Goal: Navigation & Orientation: Find specific page/section

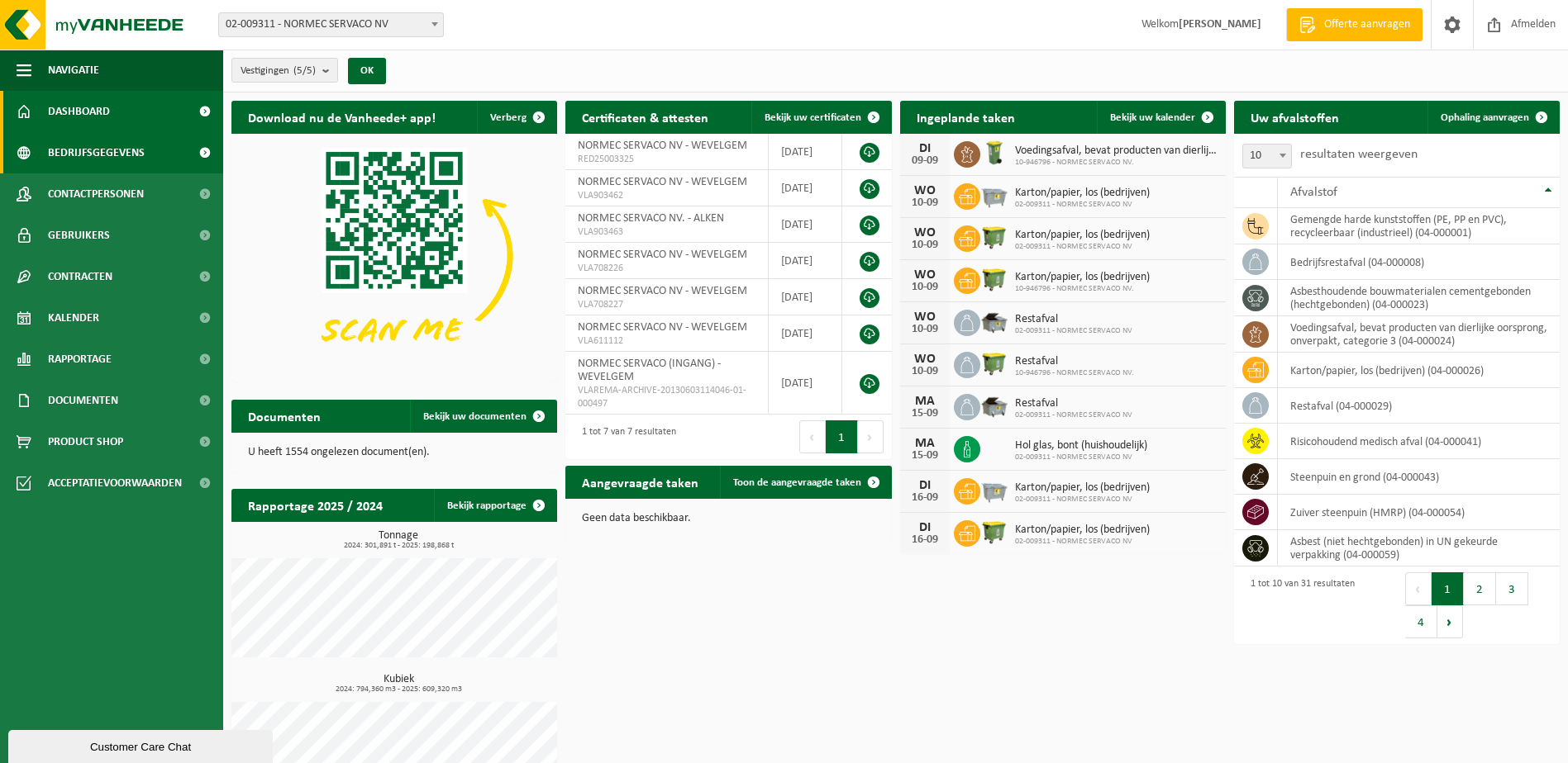
click at [146, 158] on link "Bedrijfsgegevens" at bounding box center [111, 153] width 223 height 42
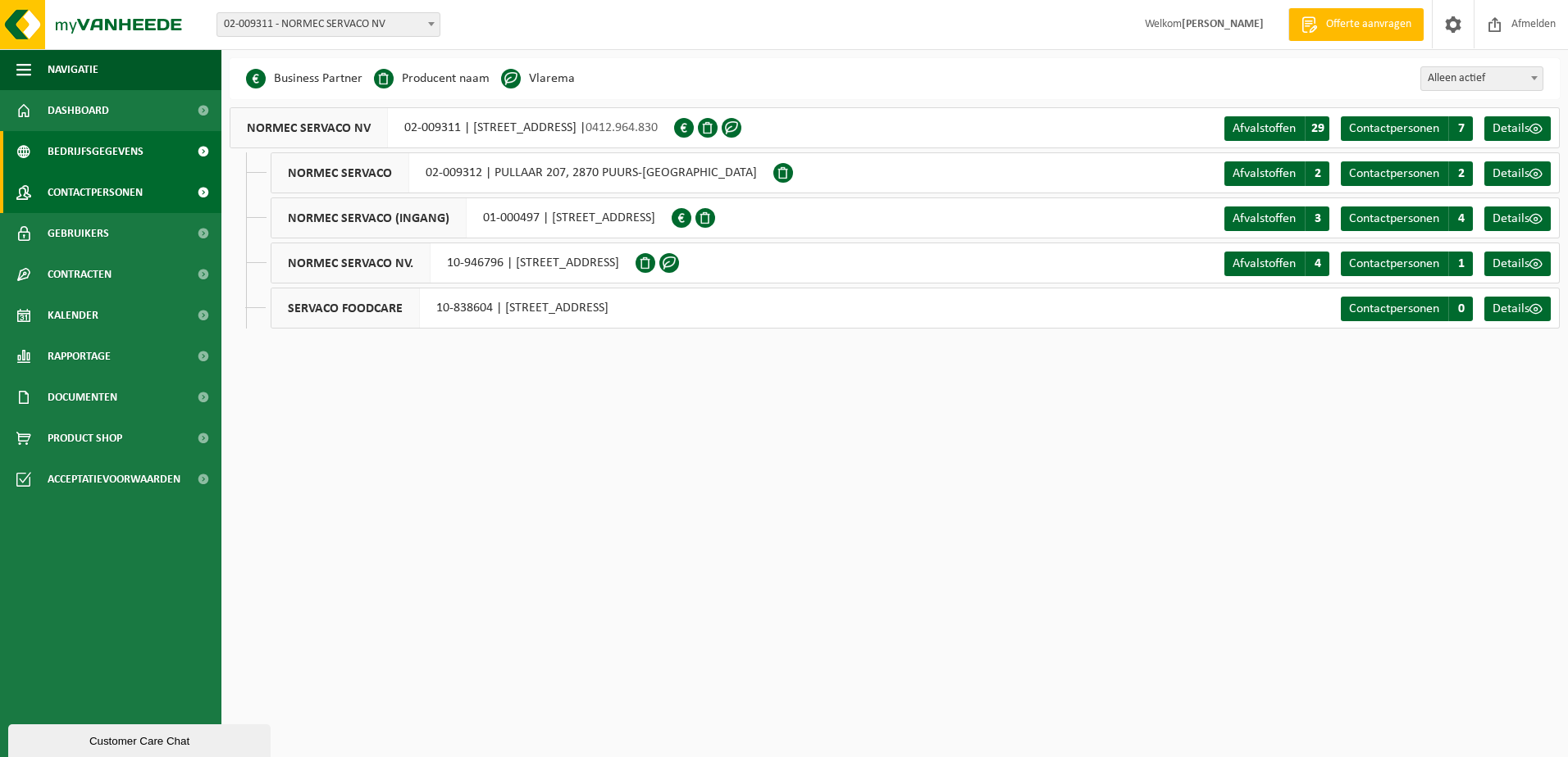
click at [136, 178] on span "Contactpersonen" at bounding box center [94, 193] width 95 height 41
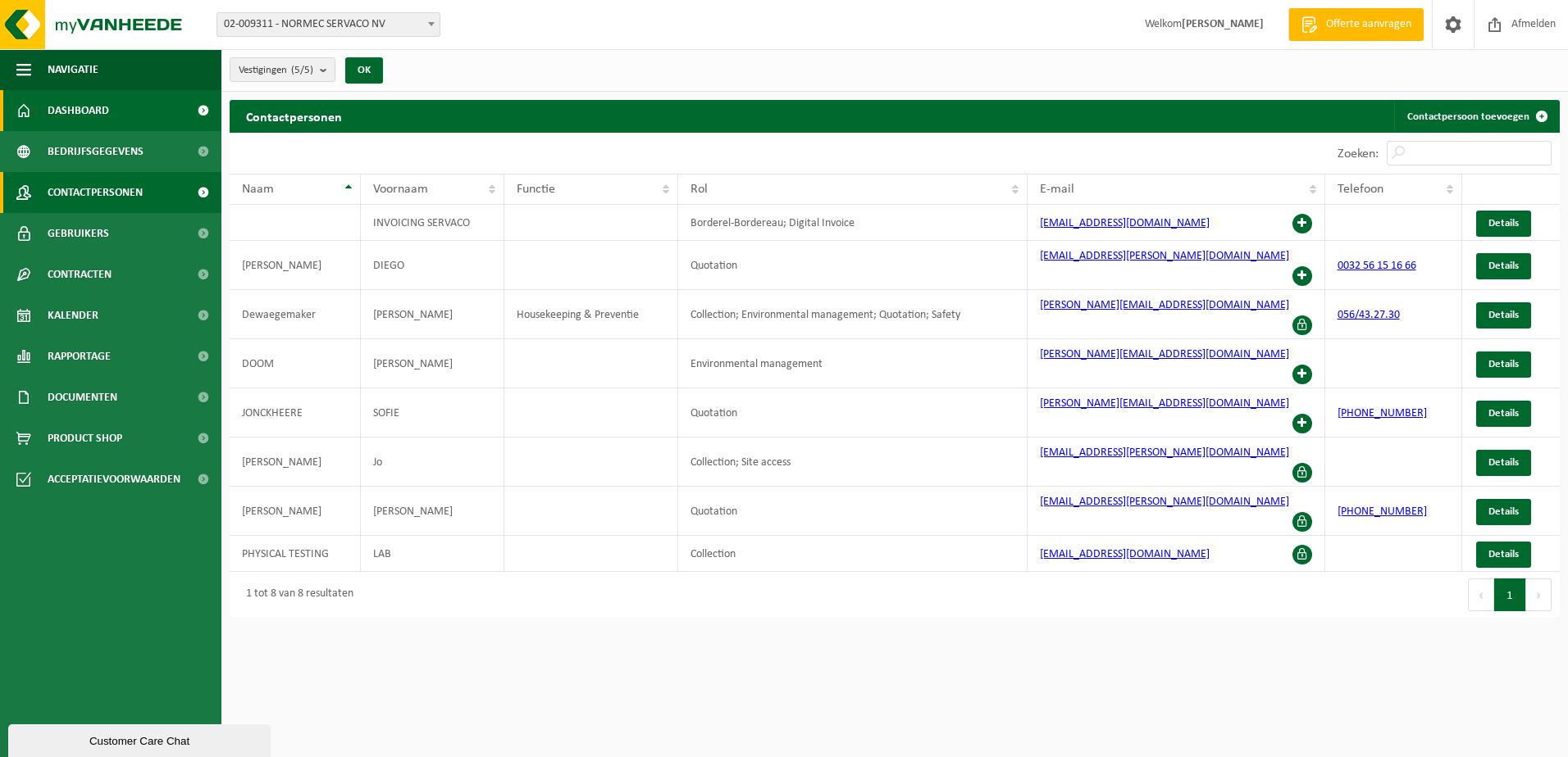
click at [98, 114] on span "Dashboard" at bounding box center [77, 111] width 61 height 41
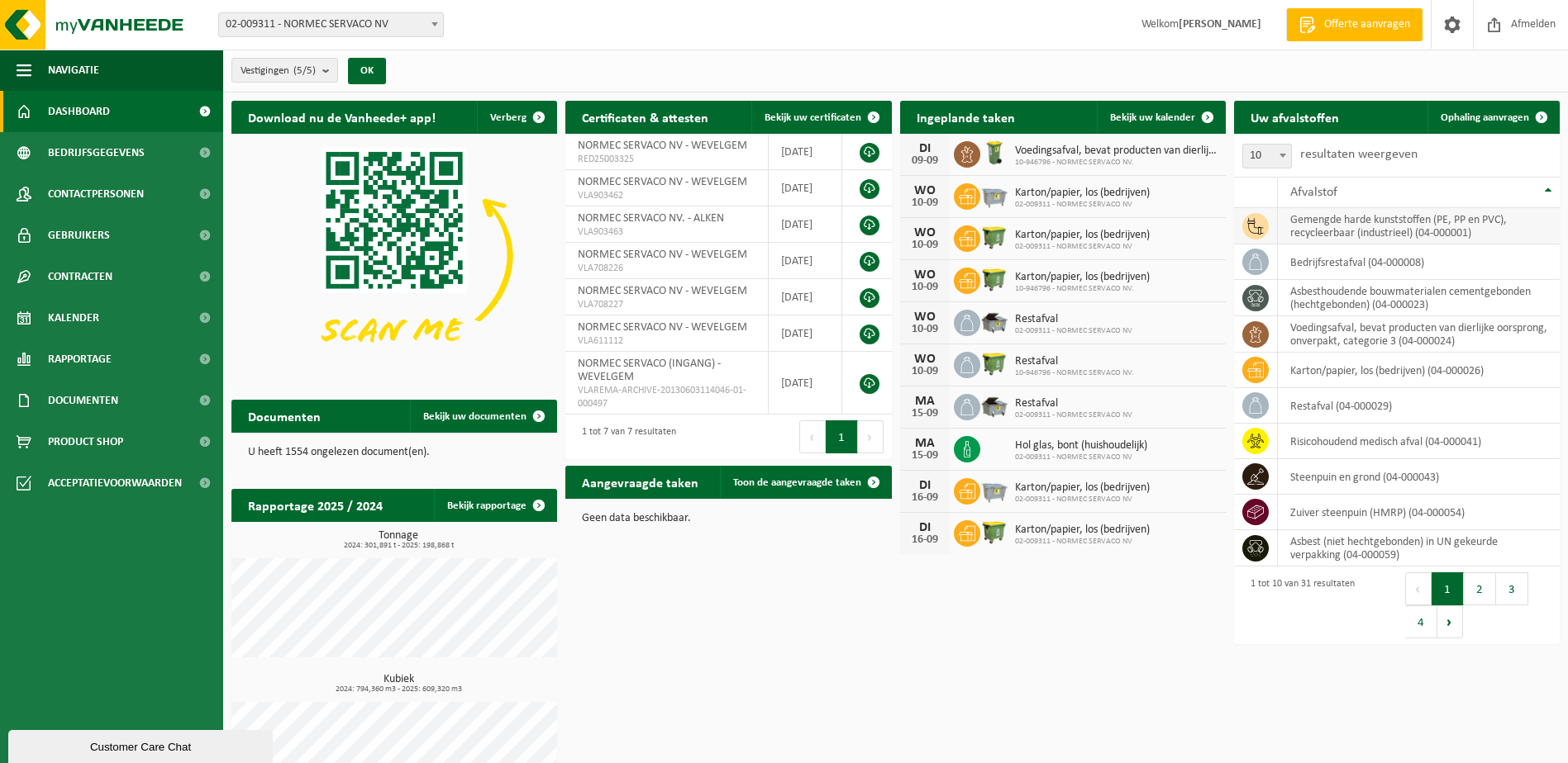
click at [1359, 223] on td "gemengde harde kunststoffen (PE, PP en PVC), recycleerbaar (industrieel) (04-00…" at bounding box center [1418, 226] width 282 height 36
click at [1139, 105] on link "Bekijk uw kalender" at bounding box center [1160, 117] width 127 height 33
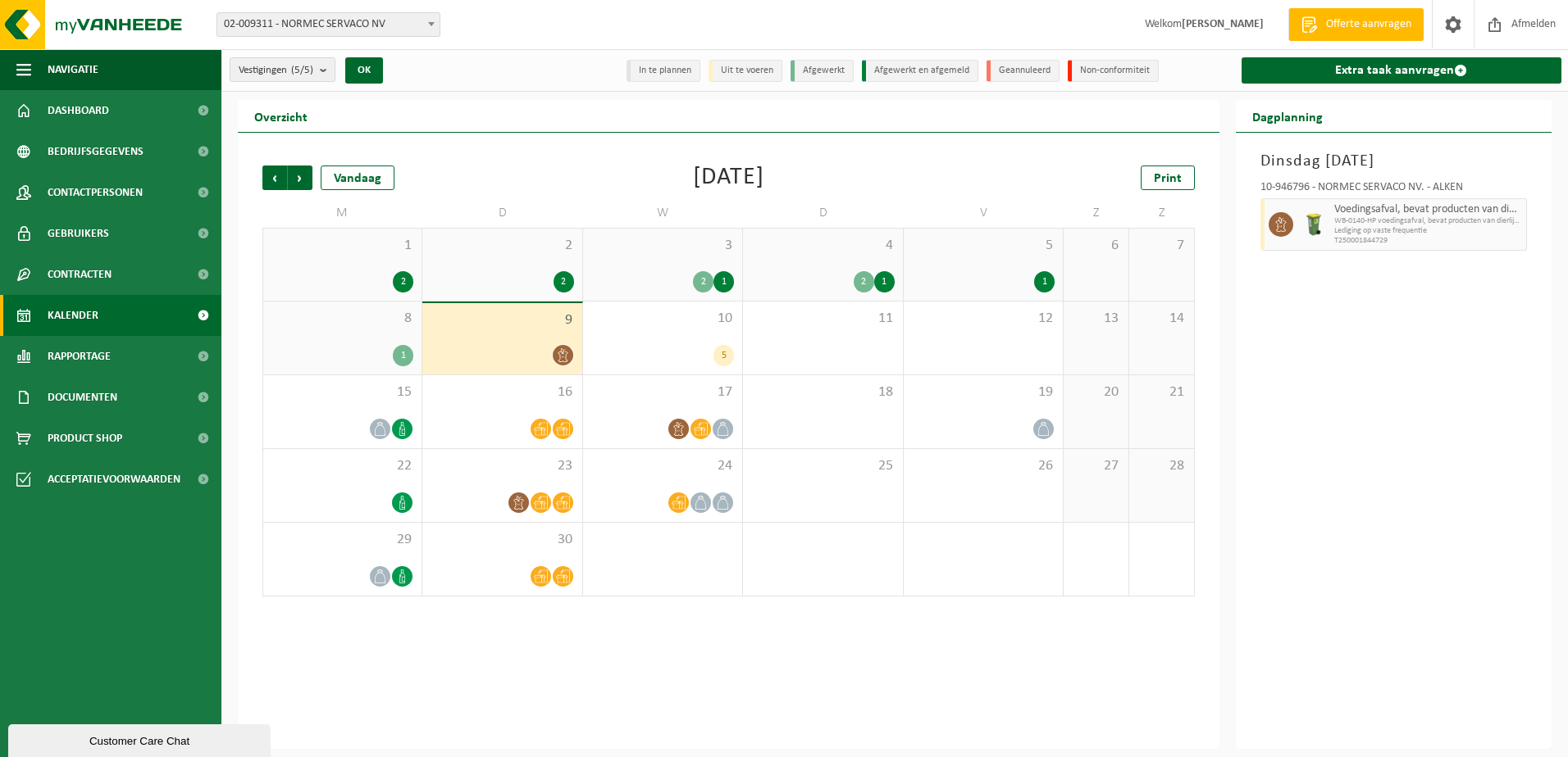
click at [504, 340] on div "9" at bounding box center [501, 339] width 159 height 72
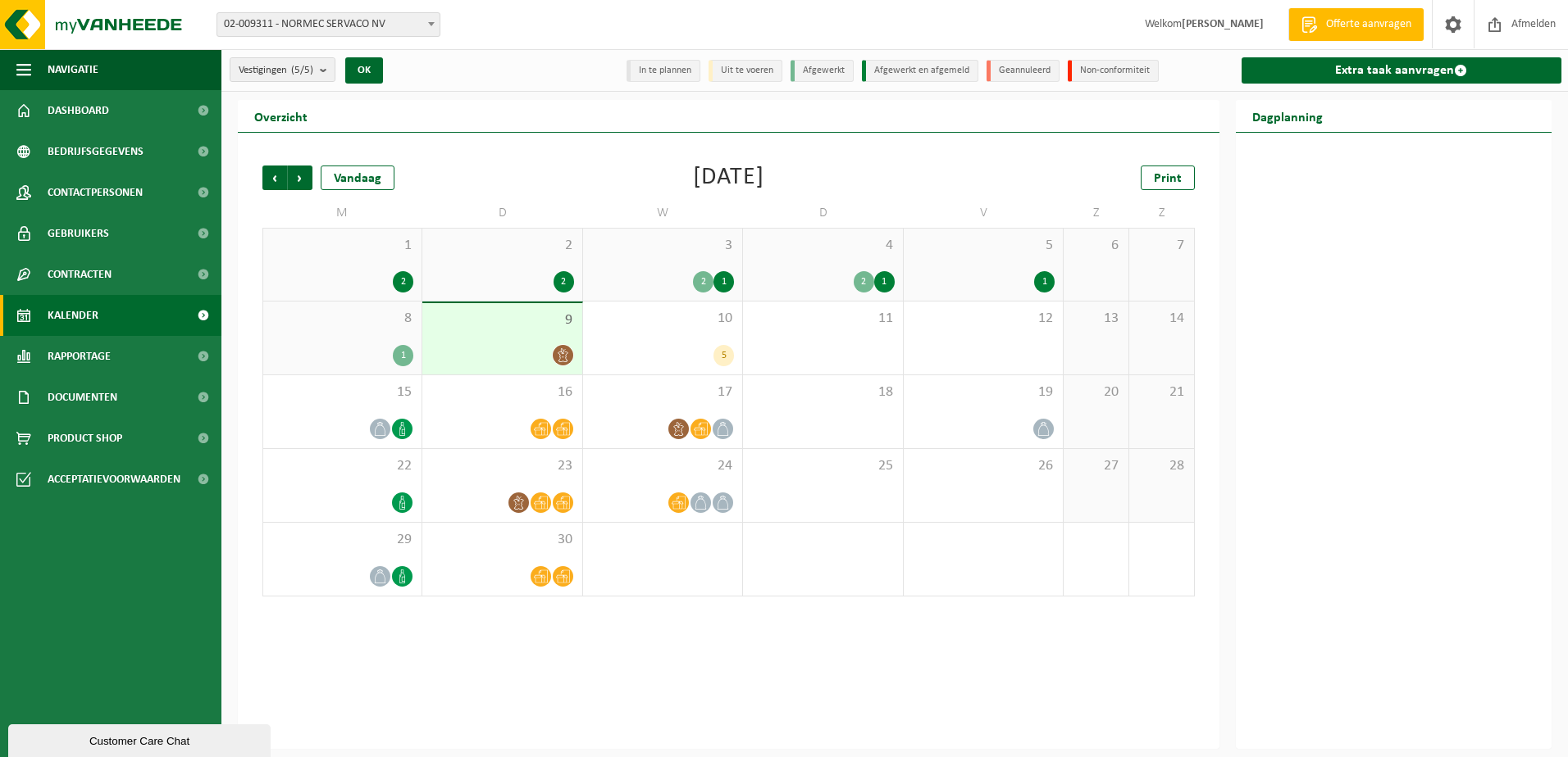
click at [504, 346] on div at bounding box center [501, 356] width 142 height 23
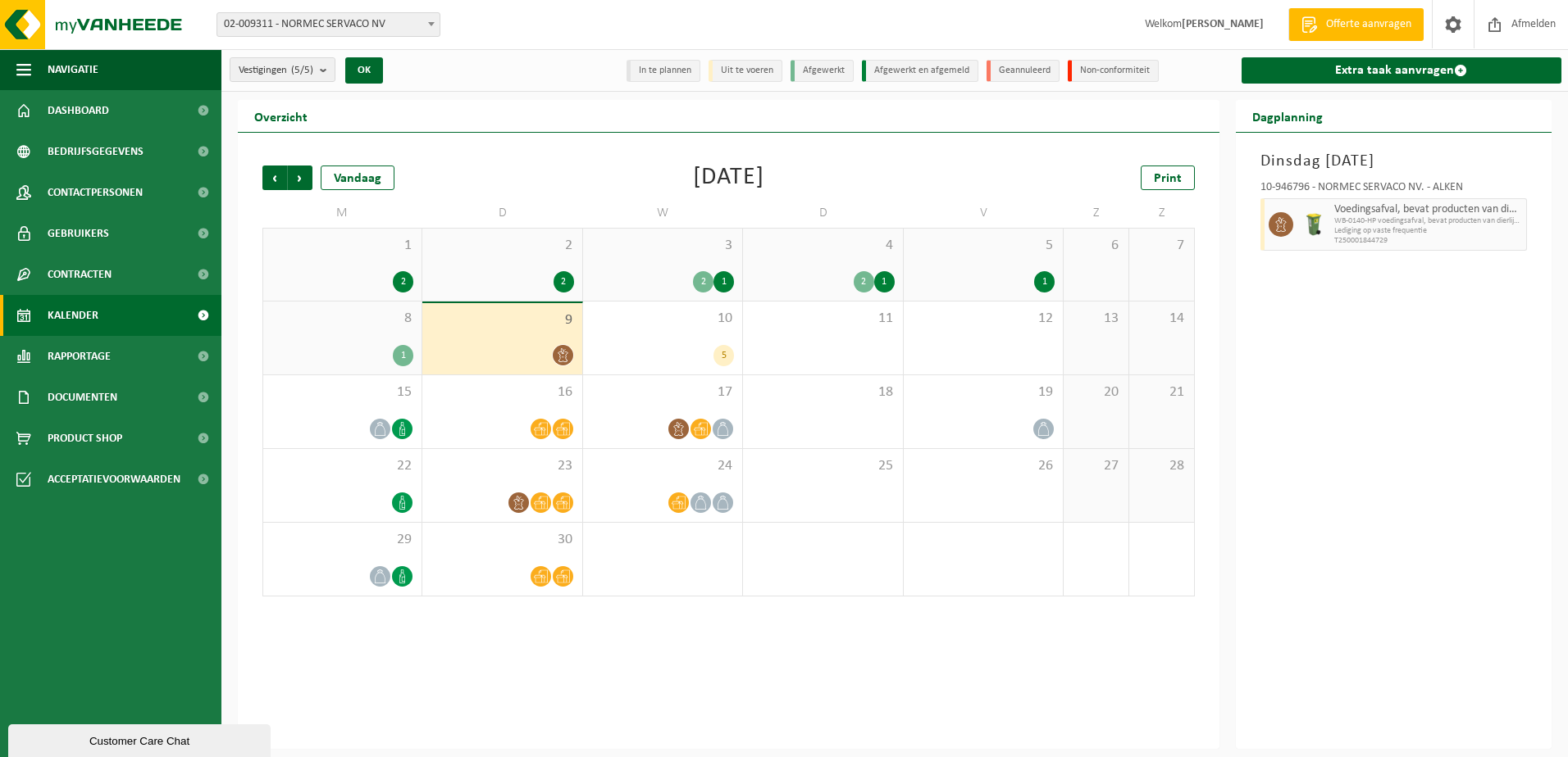
click at [402, 351] on div "1" at bounding box center [403, 356] width 21 height 22
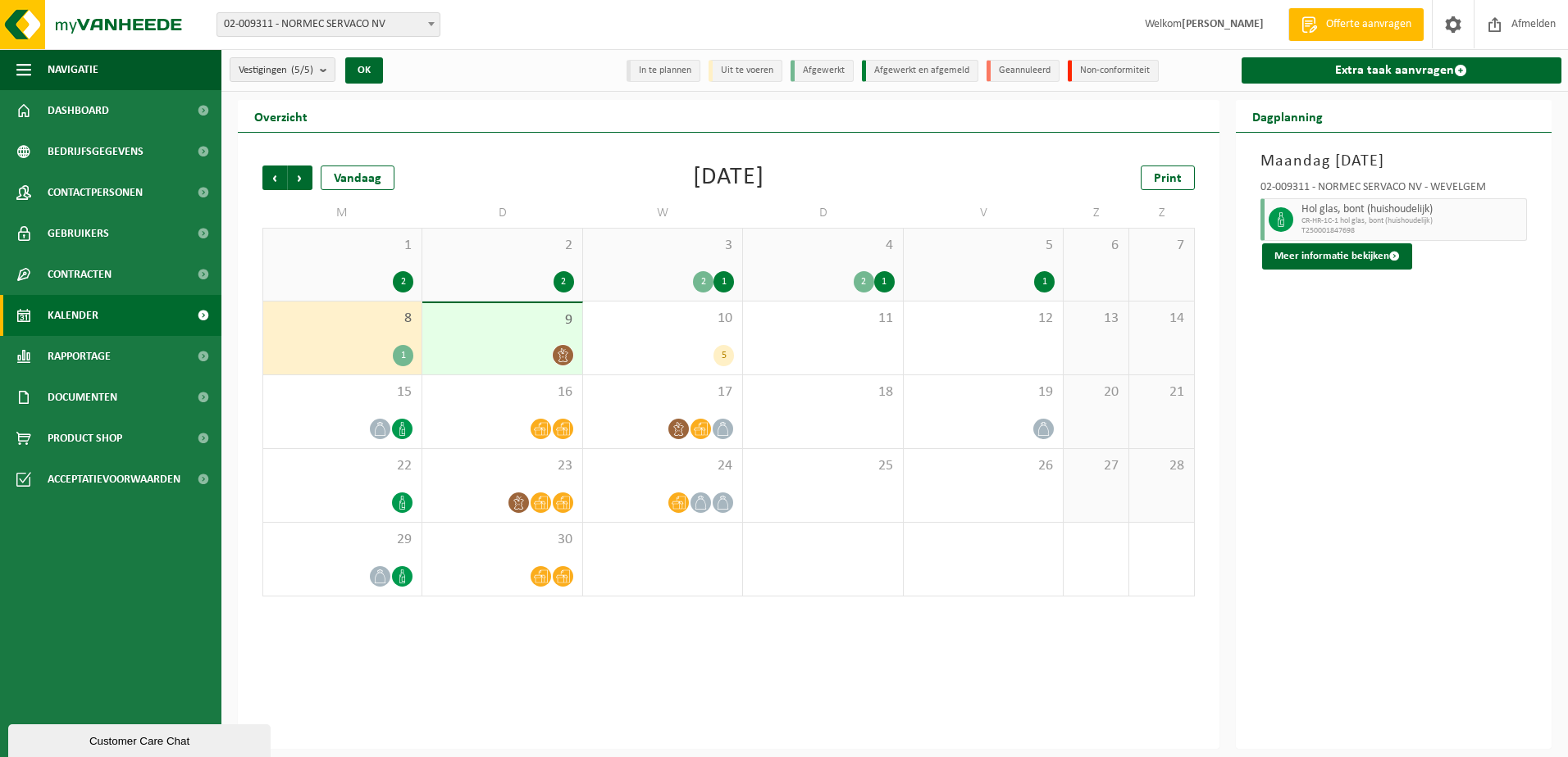
click at [506, 357] on div at bounding box center [501, 356] width 142 height 23
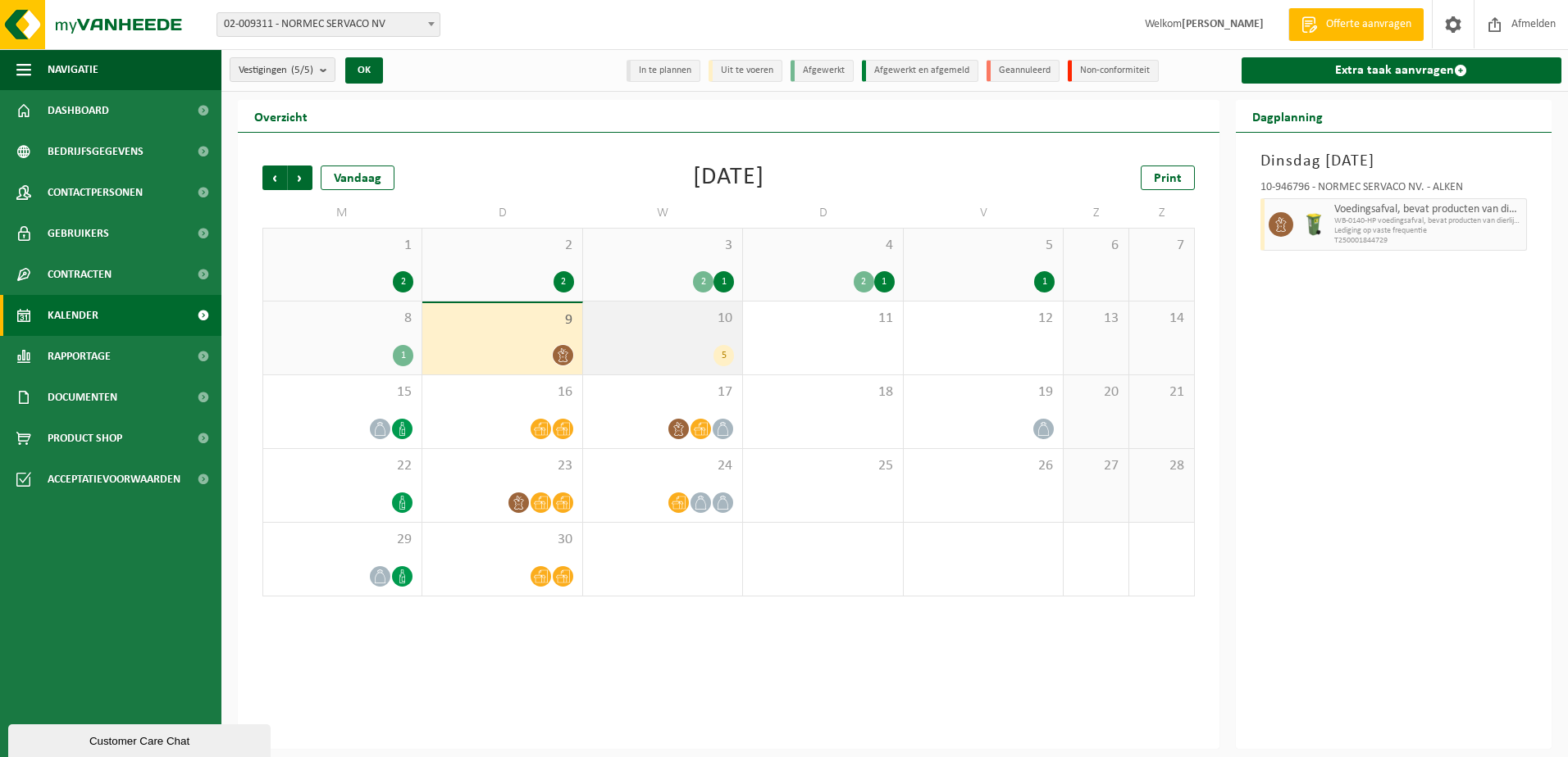
click at [592, 350] on div "5" at bounding box center [662, 356] width 142 height 22
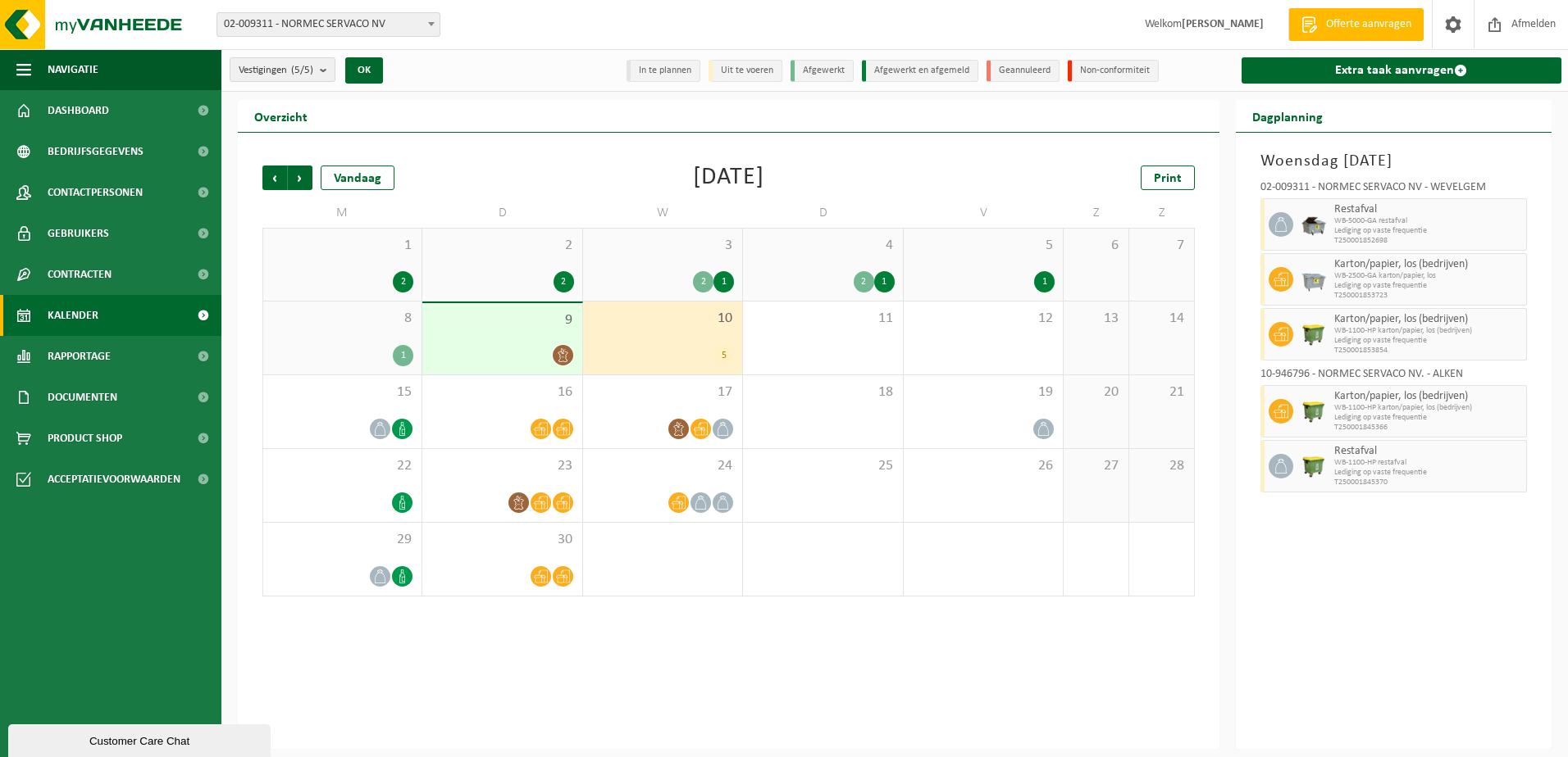
click at [493, 341] on div "9" at bounding box center [501, 339] width 159 height 72
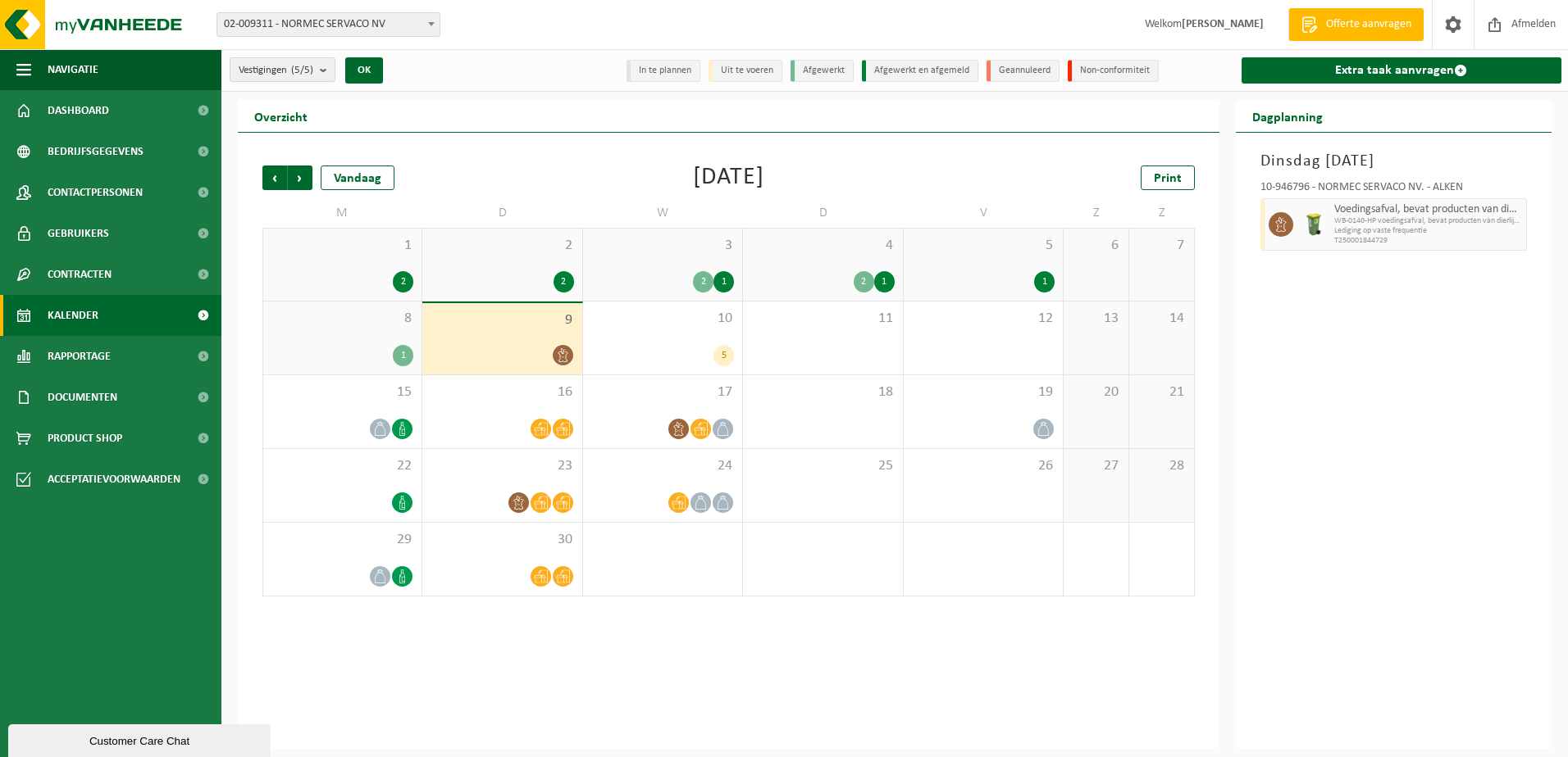
click at [327, 72] on b "submit" at bounding box center [328, 70] width 15 height 23
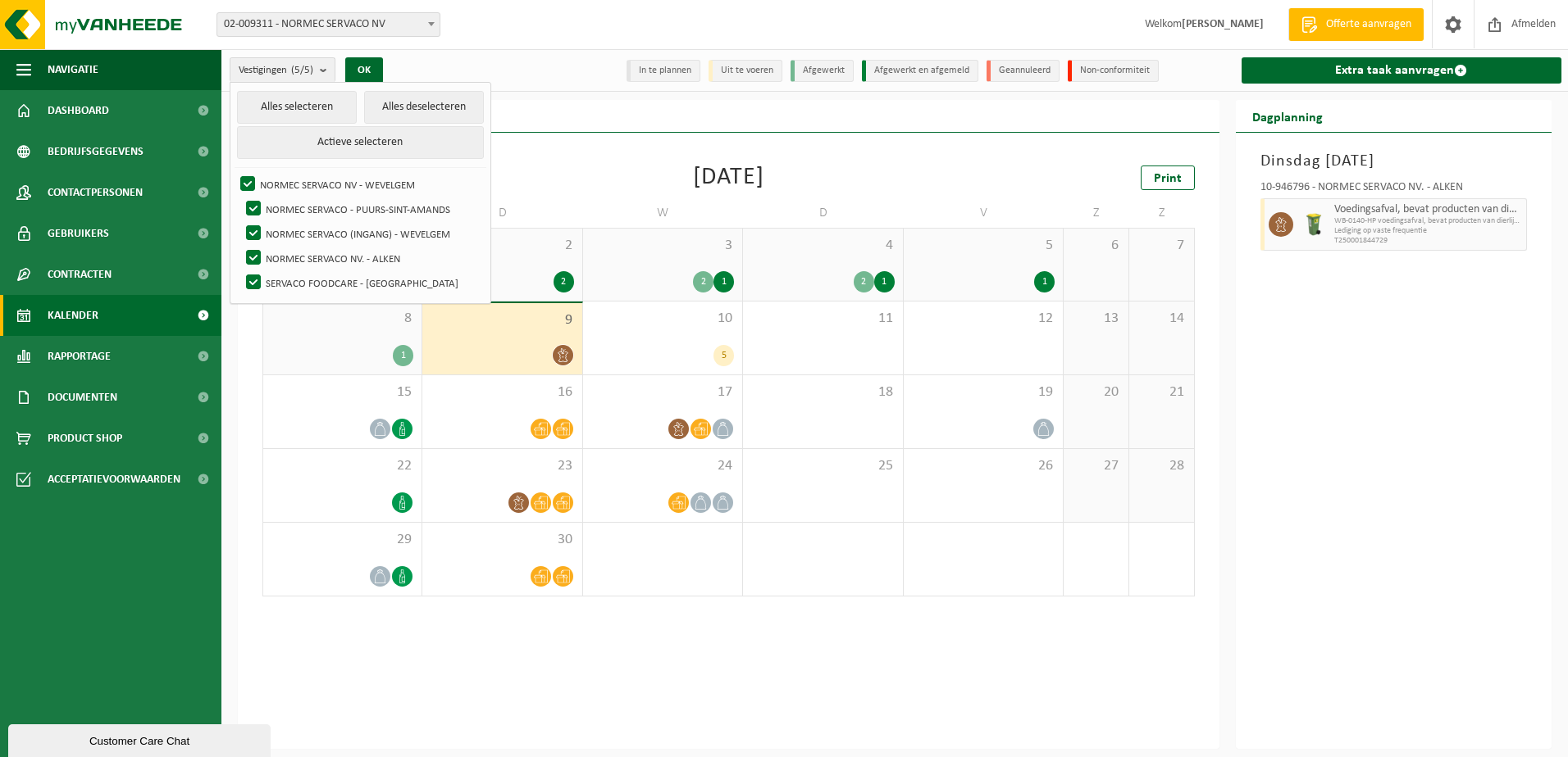
click at [738, 142] on div "Vorige Volgende Vandaag September 2025 Print M D W D V Z Z 1 2 2 2 3 2 1 4 2 1 …" at bounding box center [728, 441] width 981 height 617
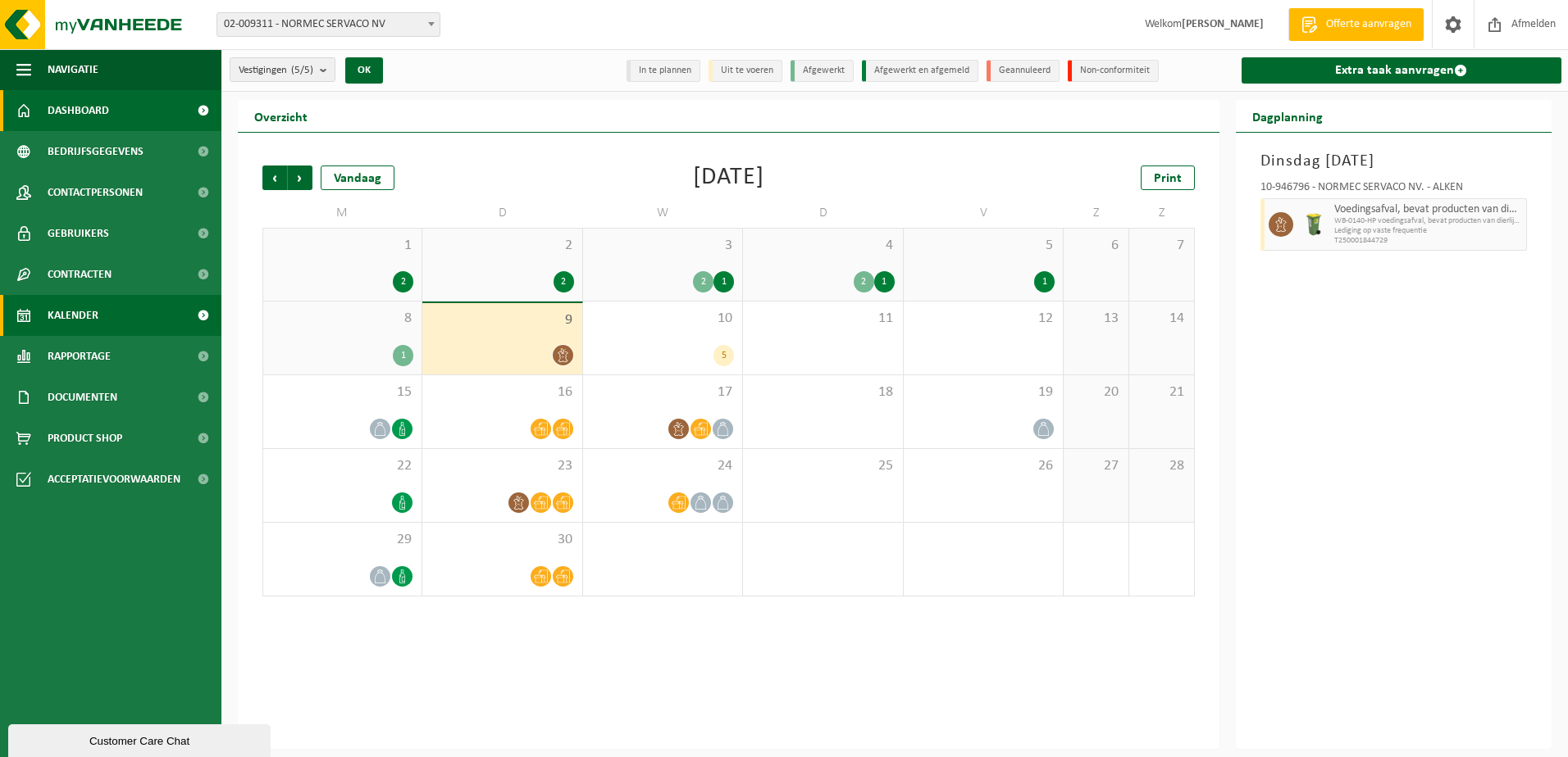
click at [52, 122] on span "Dashboard" at bounding box center [77, 111] width 61 height 41
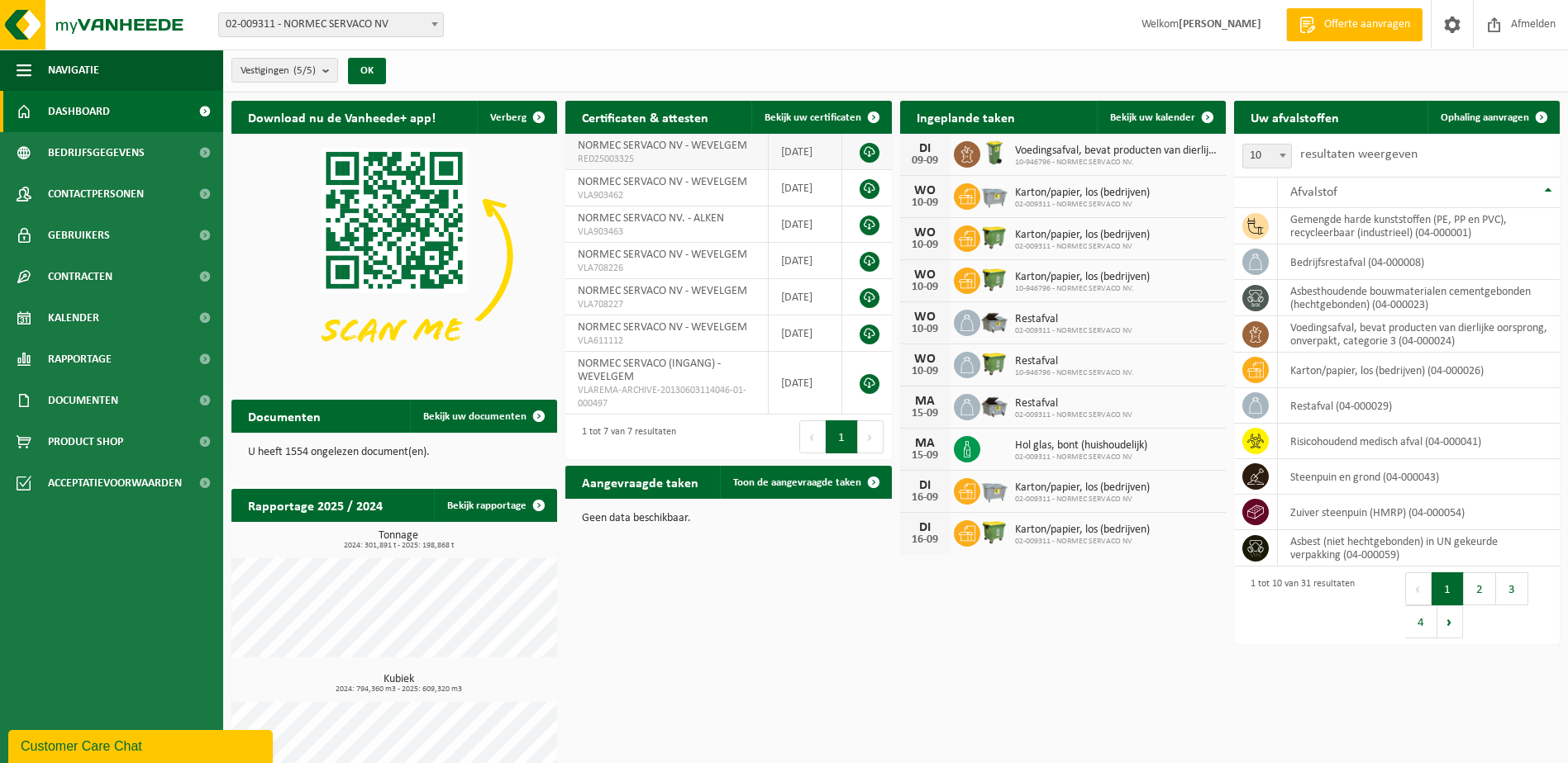
click at [728, 140] on span "NORMEC SERVACO NV - WEVELGEM" at bounding box center [663, 145] width 169 height 12
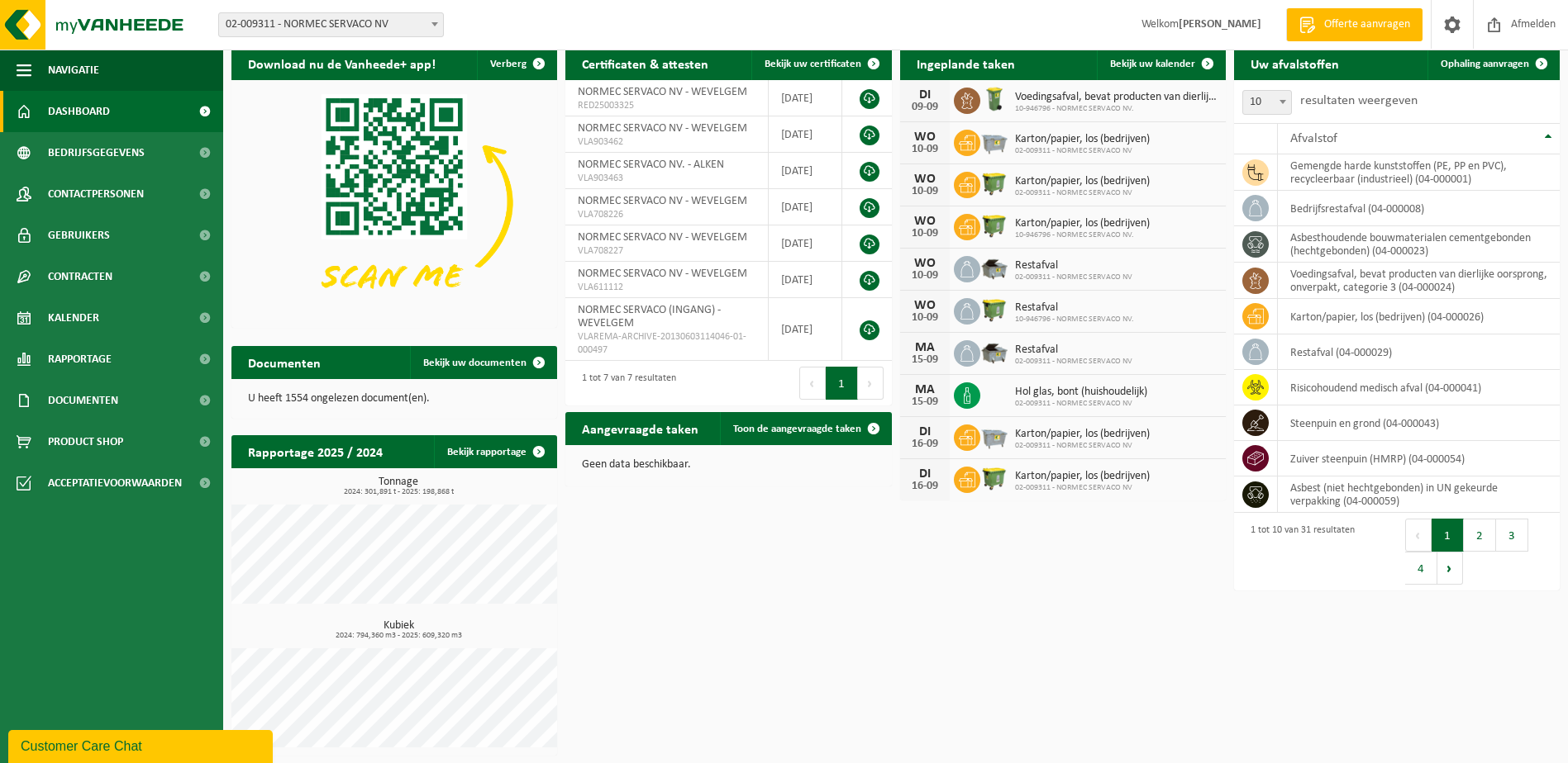
click at [1073, 664] on div "Download nu de Vanheede+ app! Verberg Certificaten & attesten Bekijk uw certifi…" at bounding box center [895, 401] width 1336 height 725
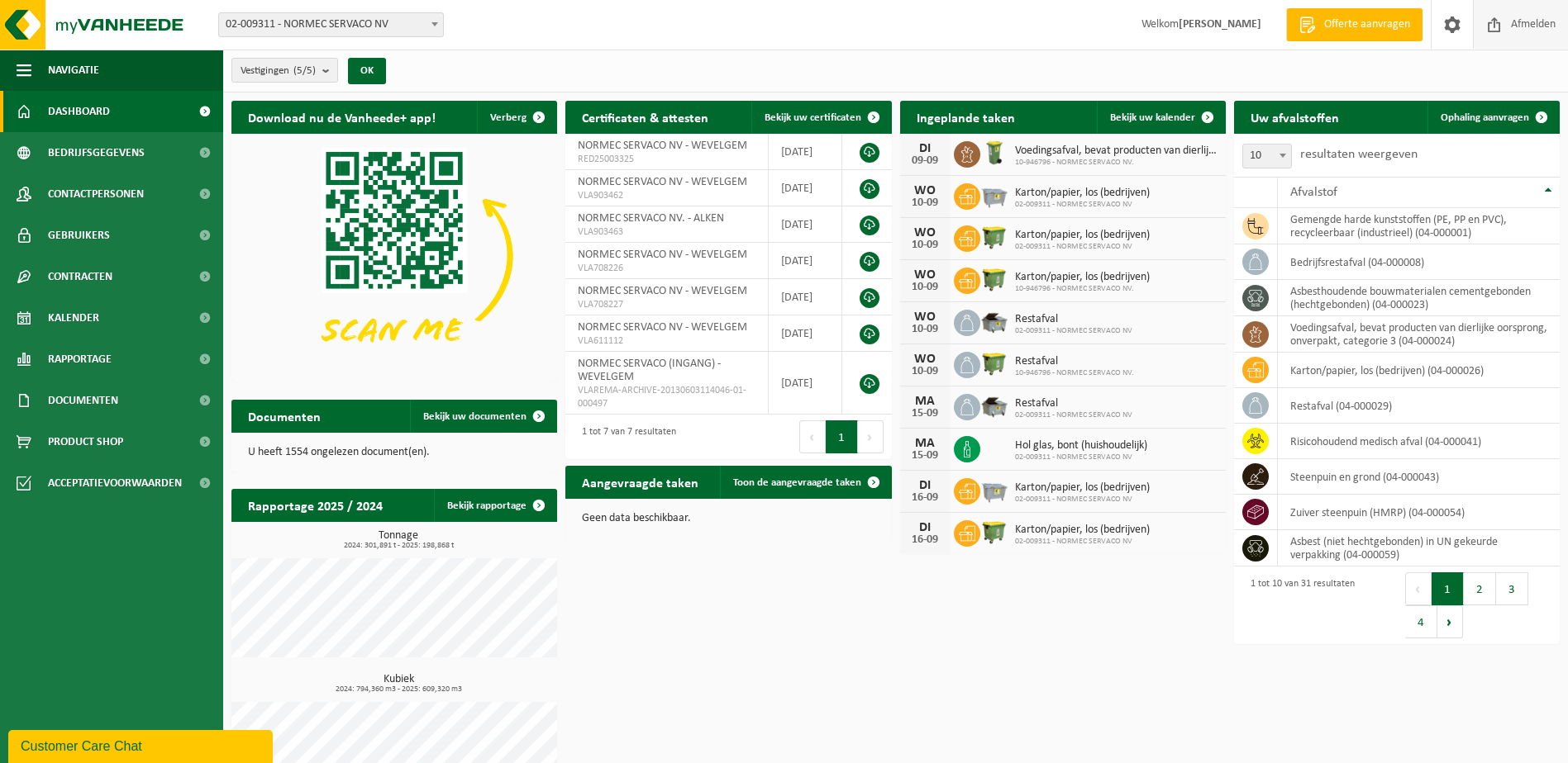
click at [1556, 36] on span "Afmelden" at bounding box center [1533, 24] width 53 height 48
